Goal: Find specific page/section: Find specific page/section

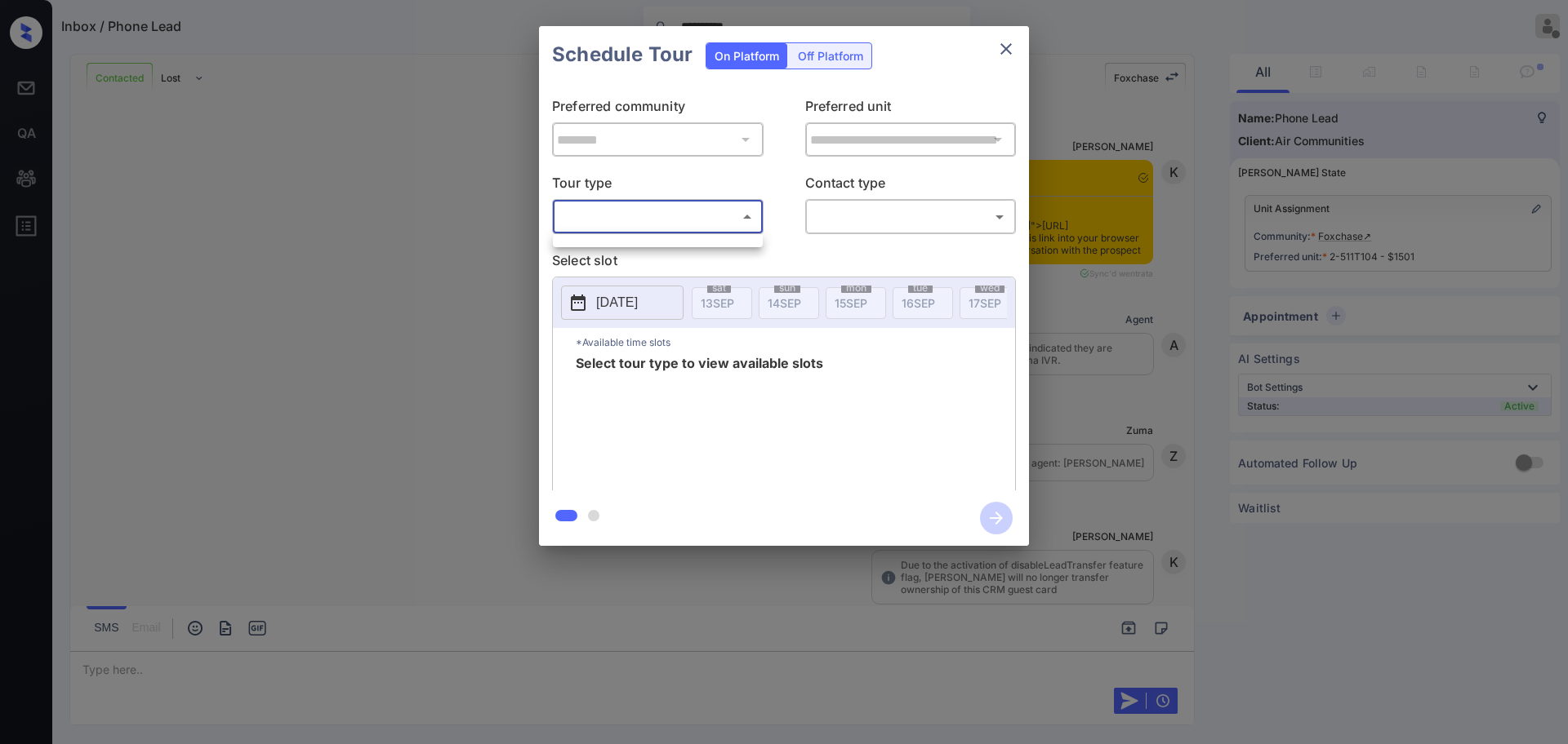
scroll to position [3930, 0]
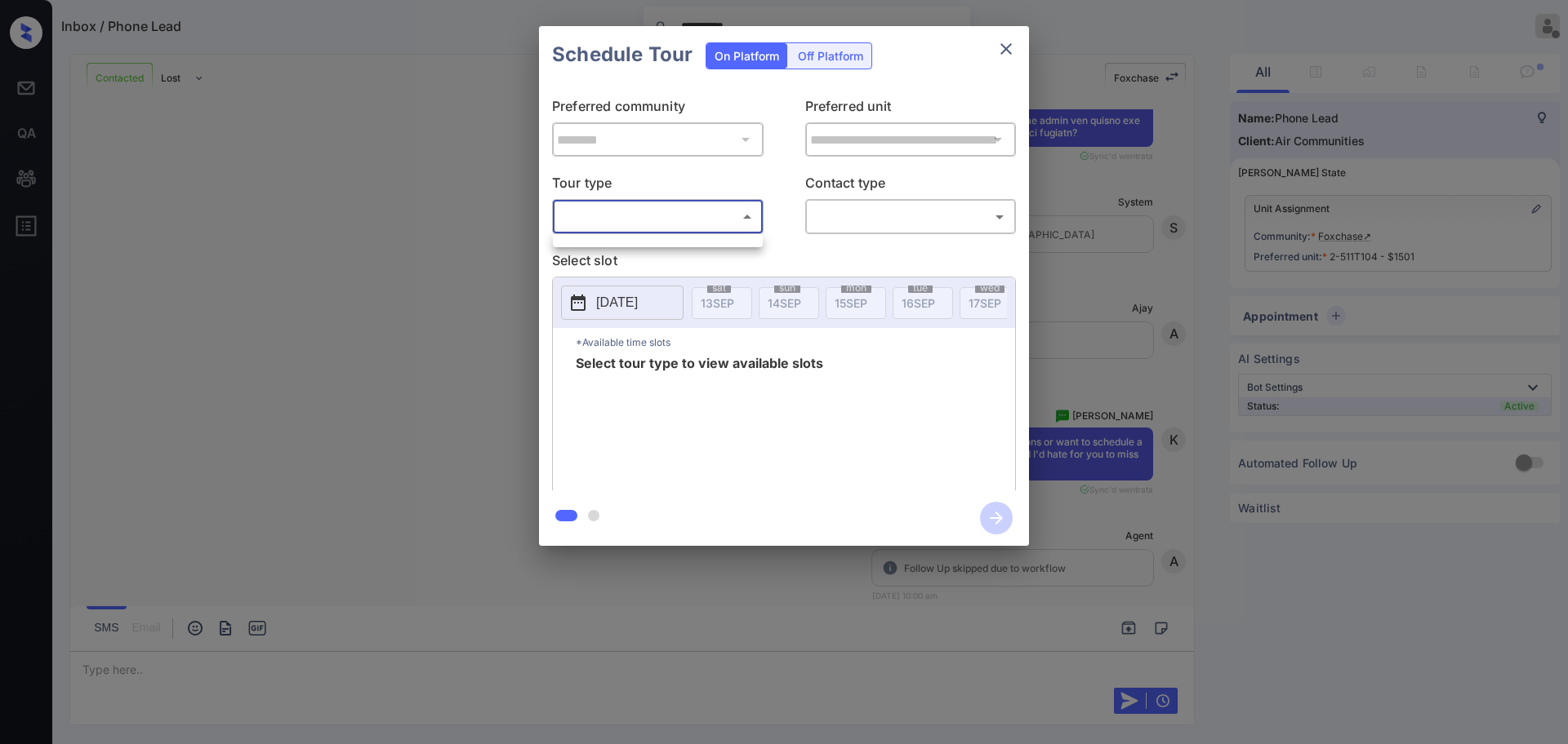
click at [1007, 38] on div at bounding box center [784, 372] width 1568 height 744
click at [1009, 55] on icon "close" at bounding box center [1006, 49] width 20 height 20
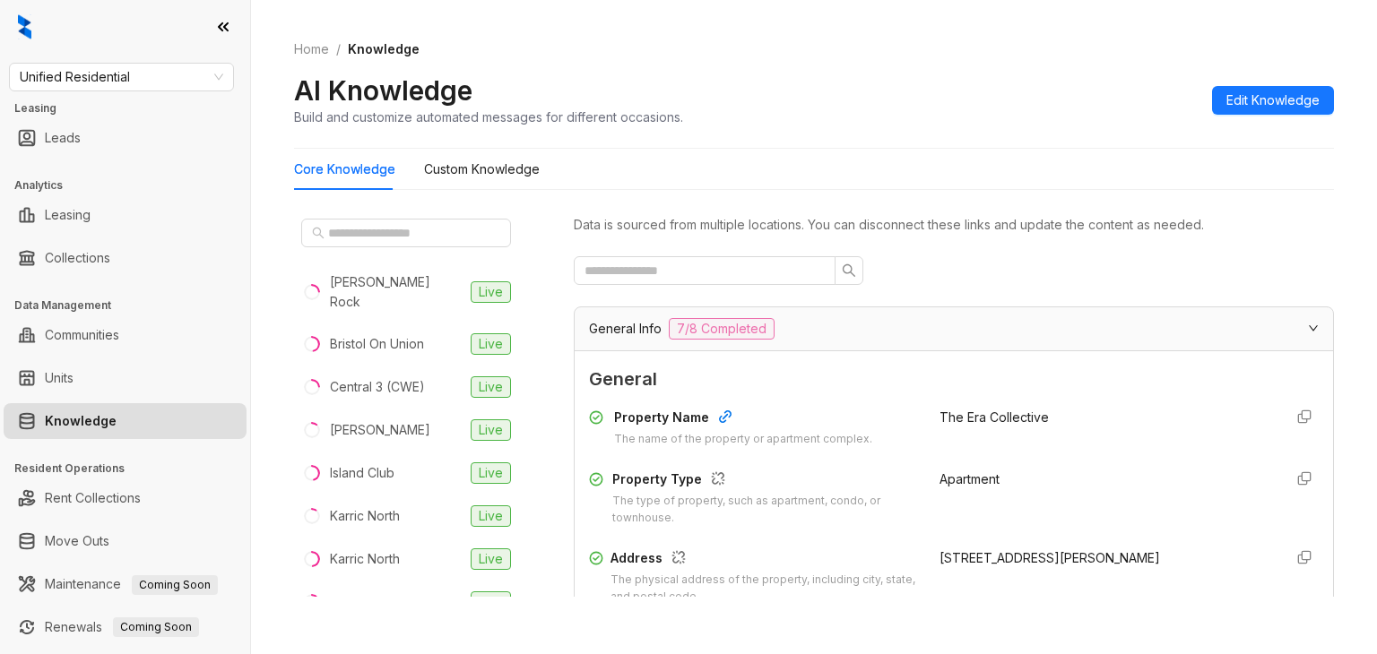
scroll to position [269, 0]
